Goal: Task Accomplishment & Management: Manage account settings

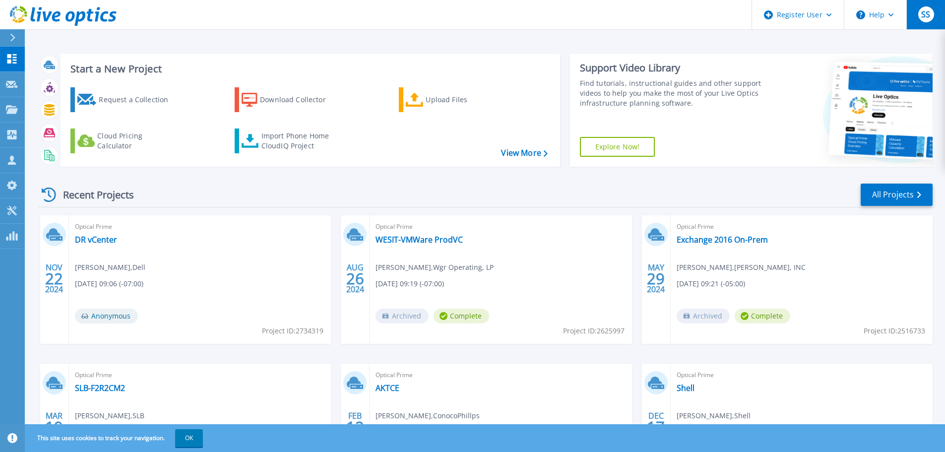
click at [929, 15] on span "SS" at bounding box center [926, 14] width 9 height 8
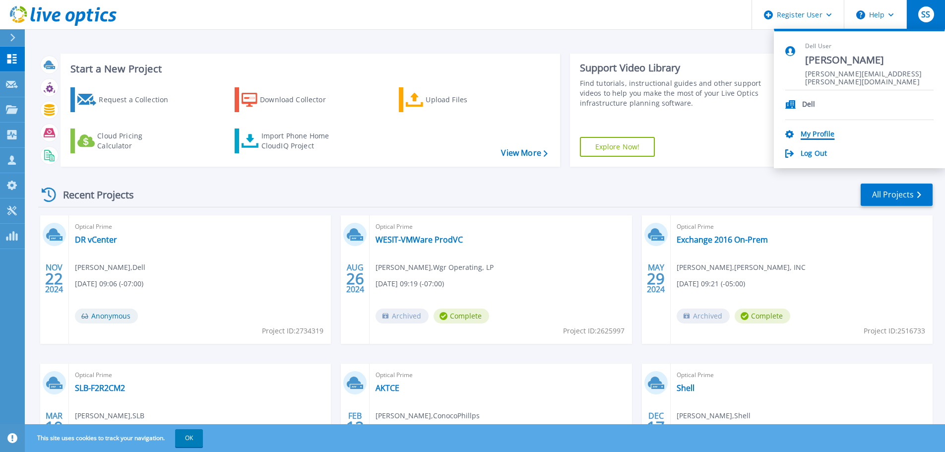
click at [811, 137] on link "My Profile" at bounding box center [818, 134] width 34 height 9
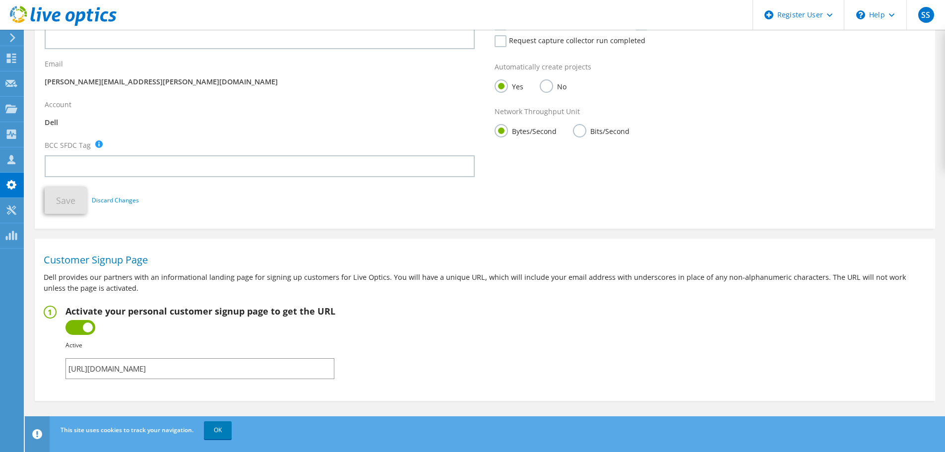
scroll to position [199, 0]
drag, startPoint x: 292, startPoint y: 367, endPoint x: -43, endPoint y: 366, distance: 335.0
click at [0, 254] on html "SS Dell User [PERSON_NAME] [PERSON_NAME][EMAIL_ADDRESS][PERSON_NAME][DOMAIN_NAM…" at bounding box center [472, 27] width 945 height 452
